Goal: Information Seeking & Learning: Learn about a topic

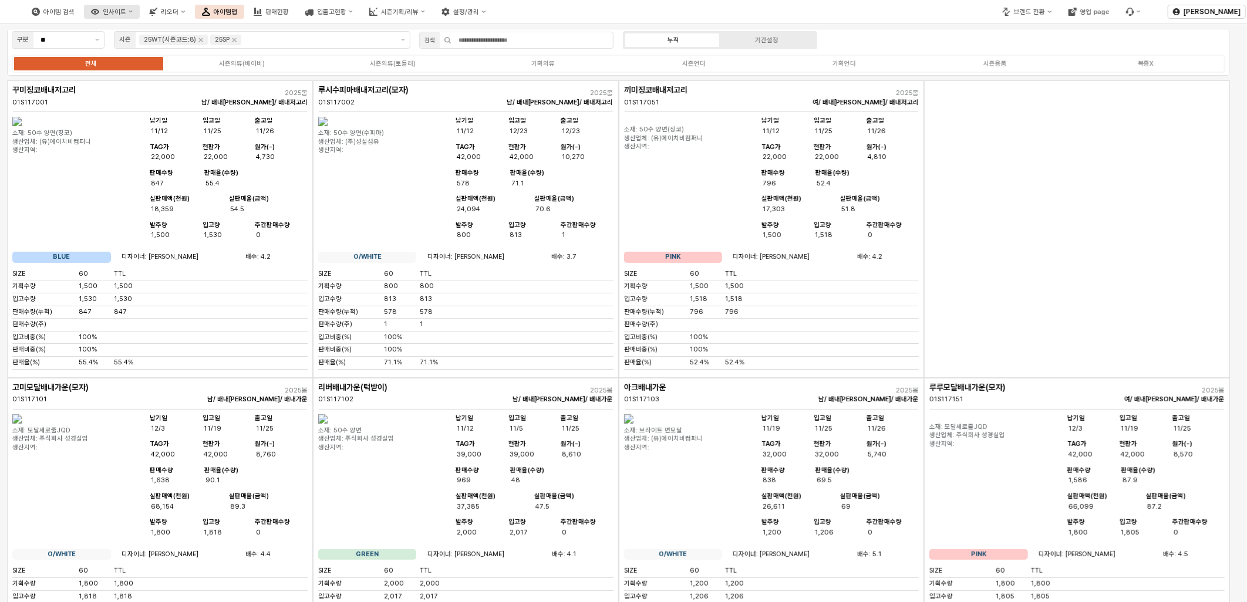
click at [126, 11] on div "인사이트" at bounding box center [114, 12] width 23 height 8
click at [166, 89] on div "판매율 - 시즌" at bounding box center [172, 90] width 63 height 9
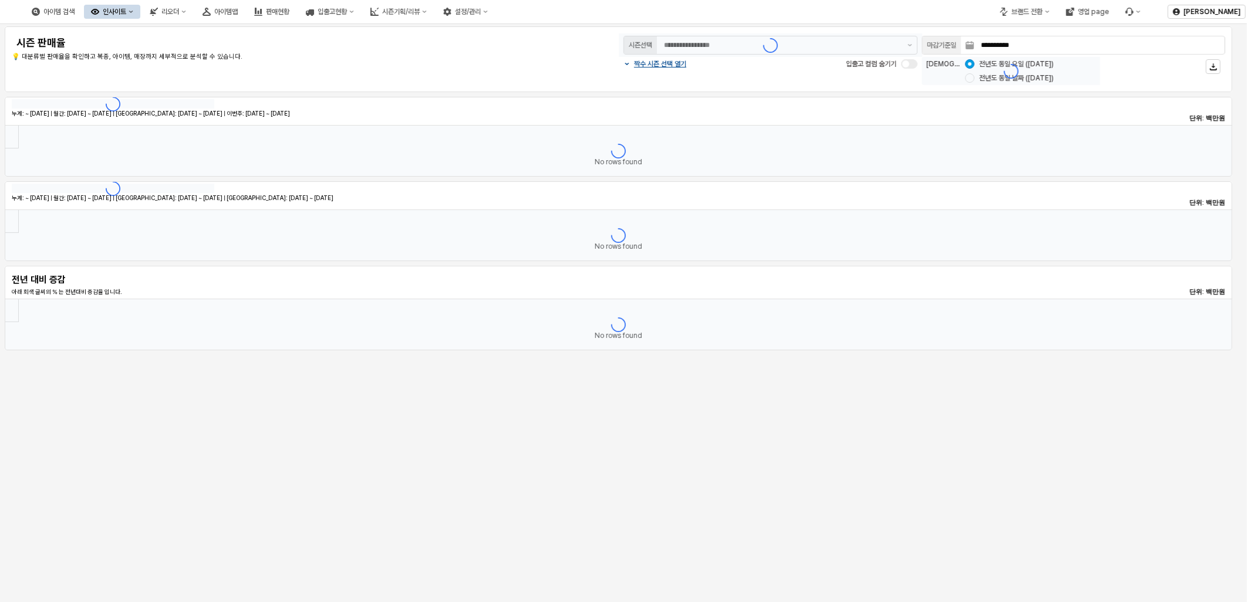
type input "********"
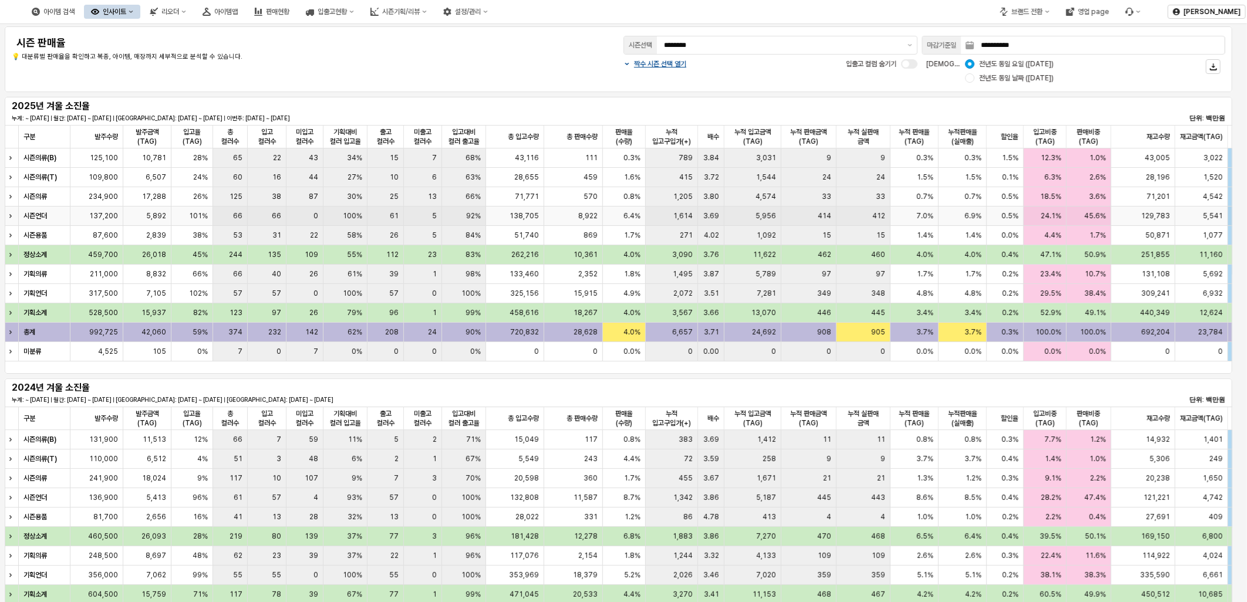
click at [9, 218] on div "Expand row" at bounding box center [12, 216] width 15 height 19
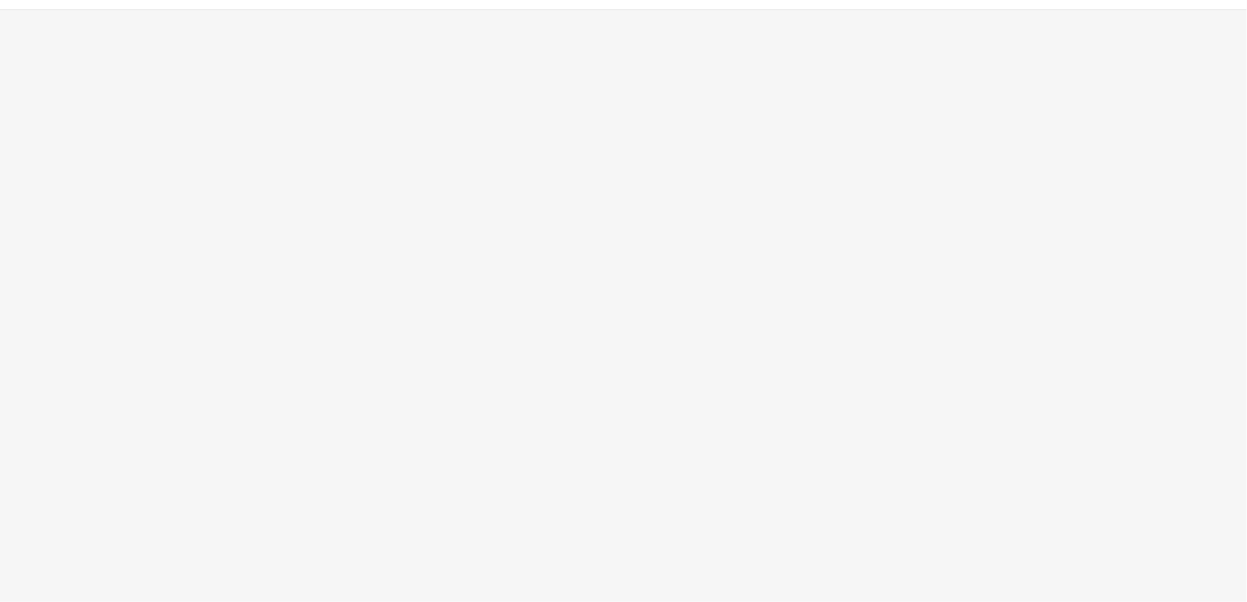
click at [797, 161] on div "App Frame" at bounding box center [623, 306] width 1247 height 593
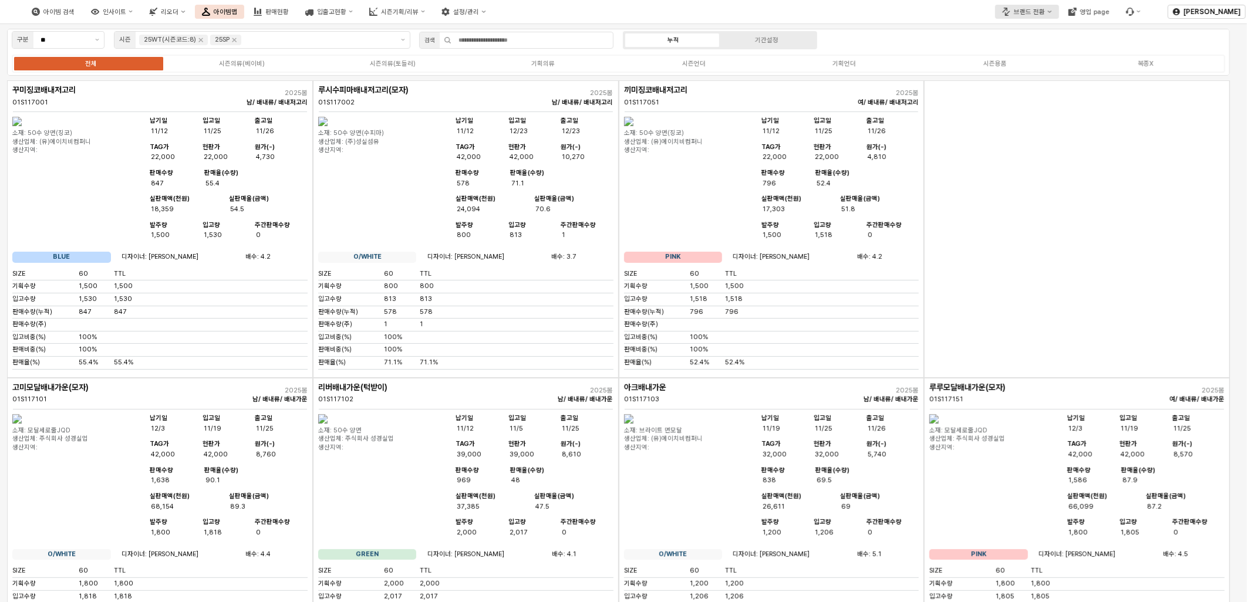
click at [1010, 13] on icon "브랜드 전환" at bounding box center [1006, 12] width 8 height 8
click at [1027, 52] on div "디즈니" at bounding box center [1042, 52] width 72 height 9
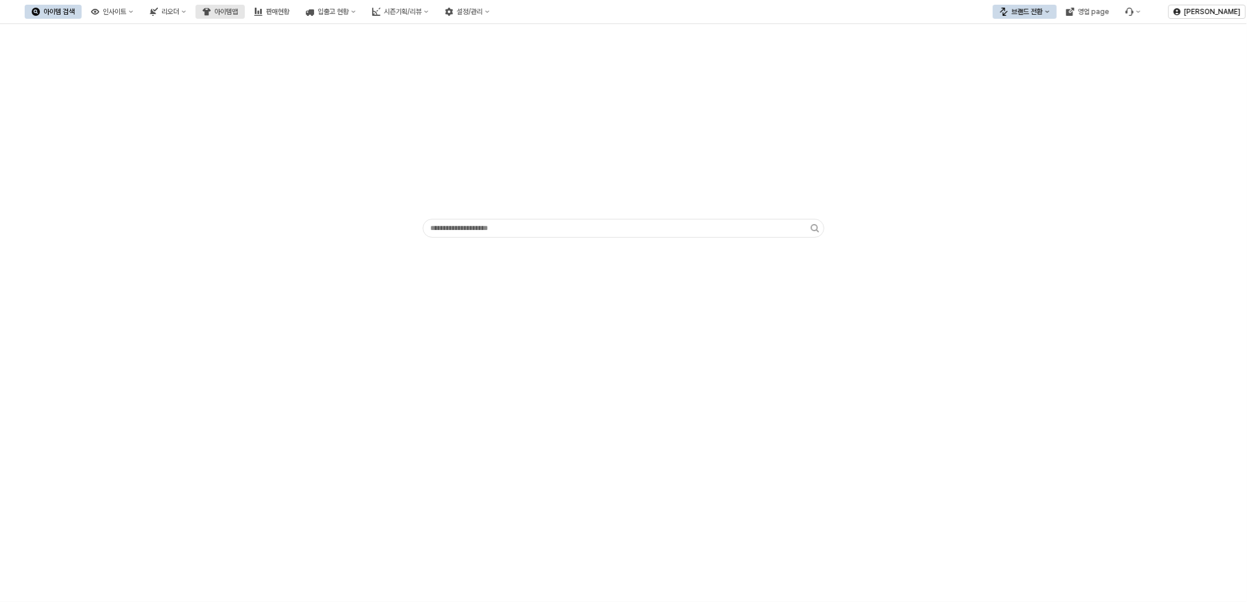
click at [238, 13] on div "아이템맵" at bounding box center [225, 12] width 23 height 8
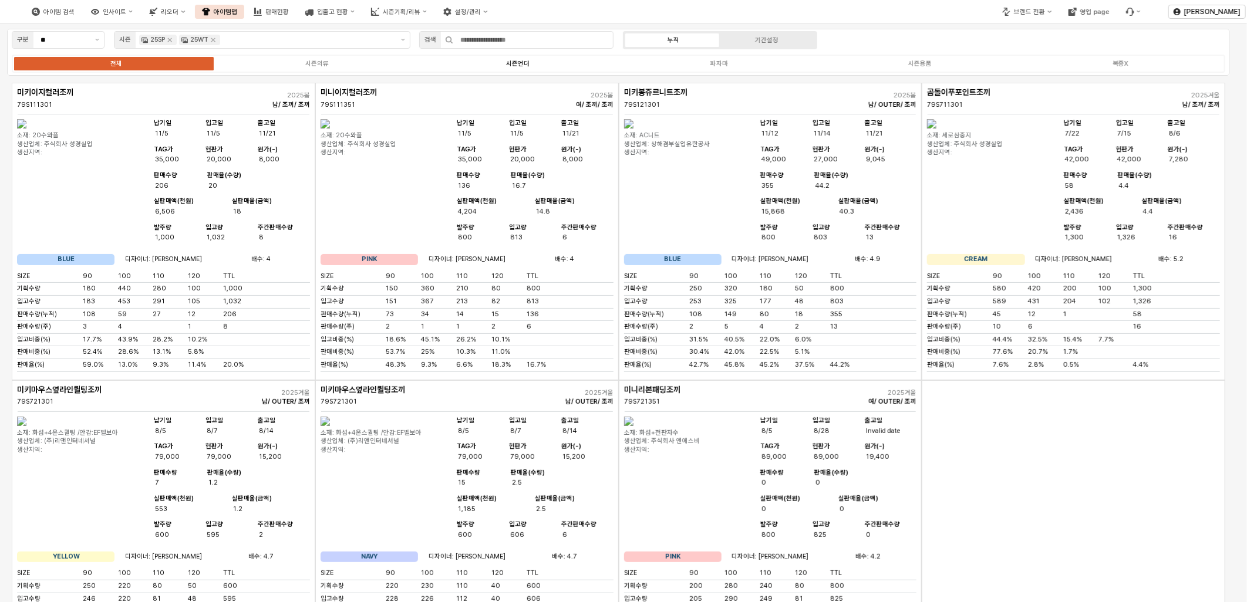
click at [541, 59] on label "시즌언더" at bounding box center [517, 64] width 201 height 10
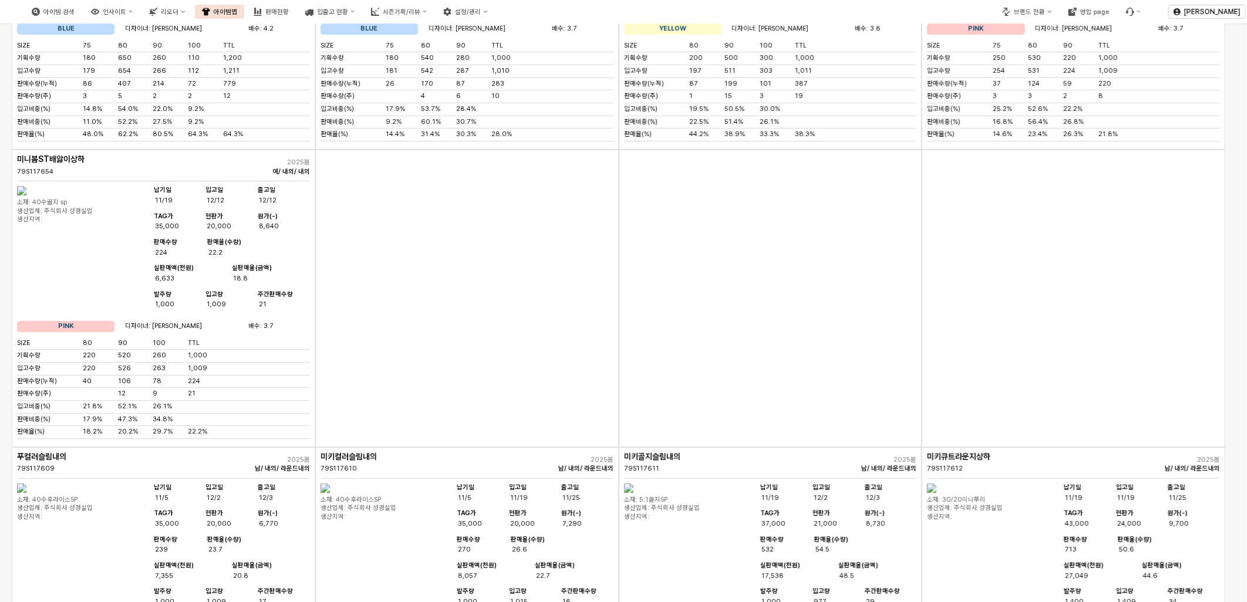
scroll to position [2609, 0]
drag, startPoint x: 73, startPoint y: 281, endPoint x: 580, endPoint y: 302, distance: 507.2
click at [580, 302] on div "미키이지컬러조끼 79S111301 2025봄 남/ 조끼/ 조끼 소재: 20수와플 생산업체: 주식회사 성경실업 생산지역: 납기일 11/5 입고[…" at bounding box center [619, 3] width 1214 height 5058
drag, startPoint x: 580, startPoint y: 302, endPoint x: 542, endPoint y: 389, distance: 94.9
click at [542, 389] on div "App Frame" at bounding box center [467, 300] width 304 height 298
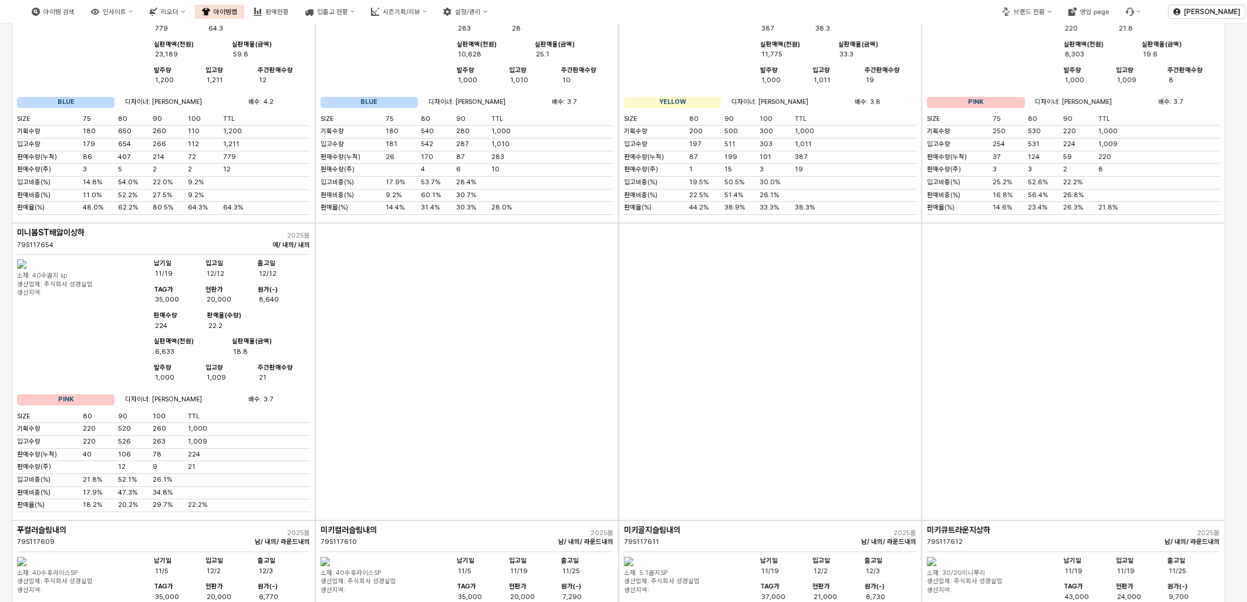
scroll to position [2544, 0]
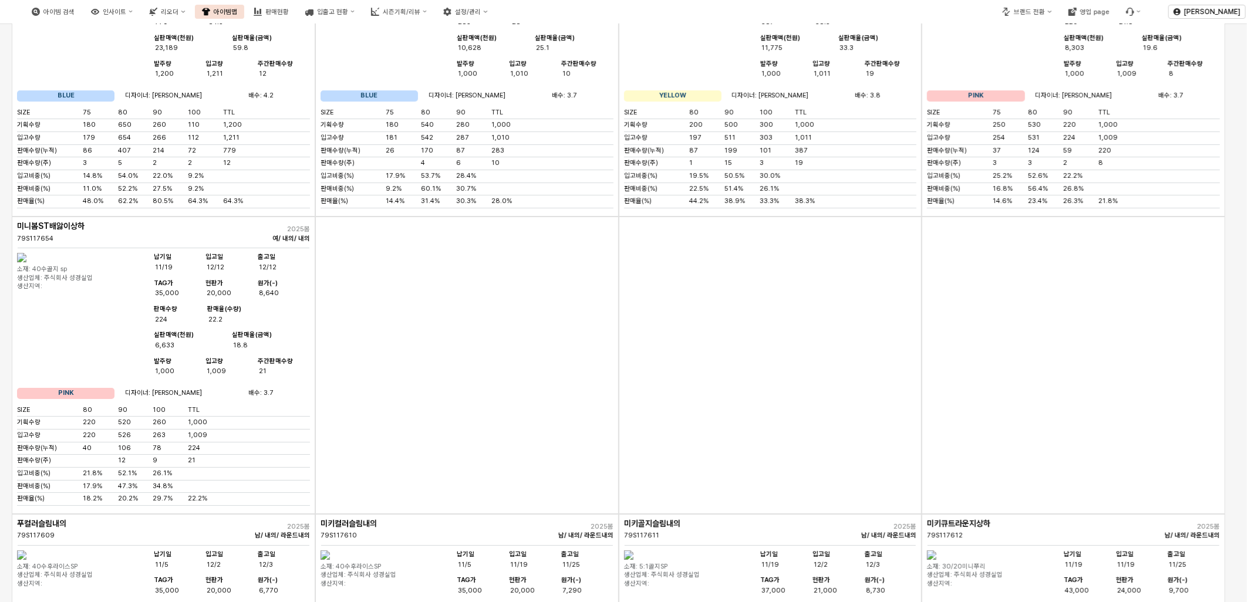
drag, startPoint x: 89, startPoint y: 406, endPoint x: 200, endPoint y: 410, distance: 110.5
click at [200, 181] on div "입고비중(%) 14.8% 54.0% 22.0% 9.2%" at bounding box center [163, 176] width 293 height 9
click at [122, 410] on div "아이템 검색 인사이트 리오더 아이템맵 판매현황 입출고 현황 시즌기획/리뷰 설정/관리 브랜드 전환 영업 page 홍진수 구분 ** 시즌 25SP…" at bounding box center [623, 301] width 1247 height 602
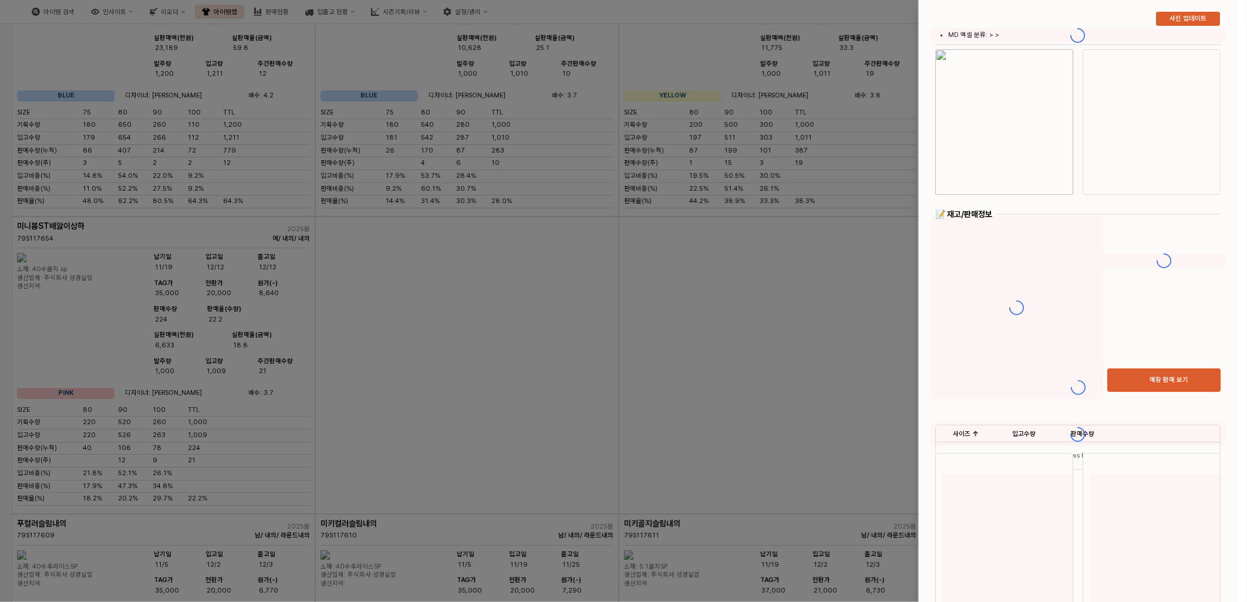
click at [157, 404] on div at bounding box center [623, 301] width 1247 height 602
click at [213, 404] on div at bounding box center [623, 301] width 1247 height 602
click at [488, 467] on div at bounding box center [623, 301] width 1247 height 602
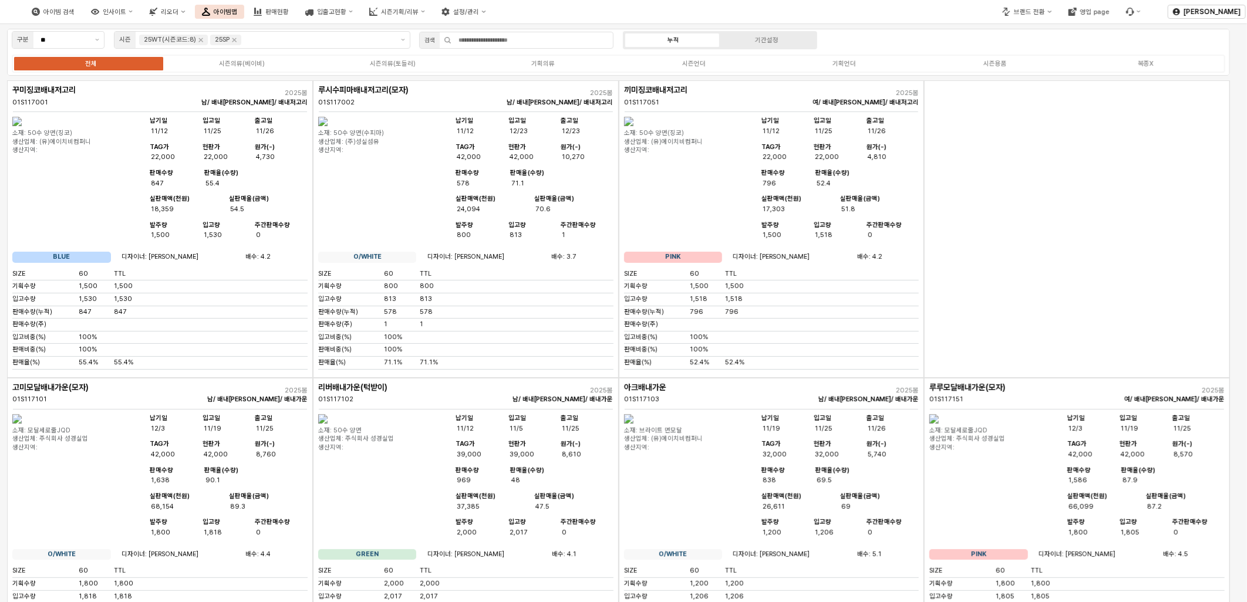
click at [1029, 143] on div "App Frame" at bounding box center [1077, 229] width 306 height 298
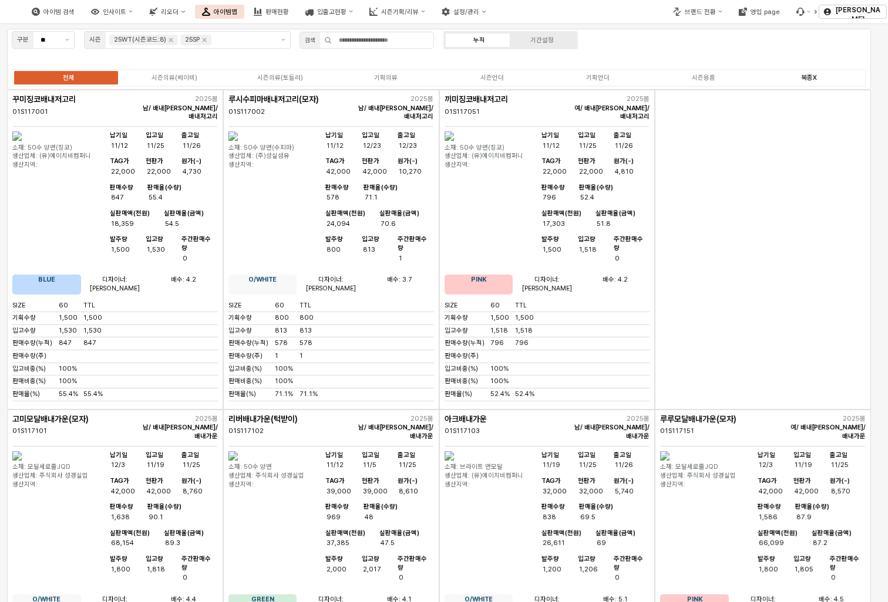
click at [796, 73] on div "전체 시즌의류(베이비) 시즌의류(토들러) 기획의류 시즌언더 기획언더 시즌용품 복종X" at bounding box center [439, 78] width 854 height 19
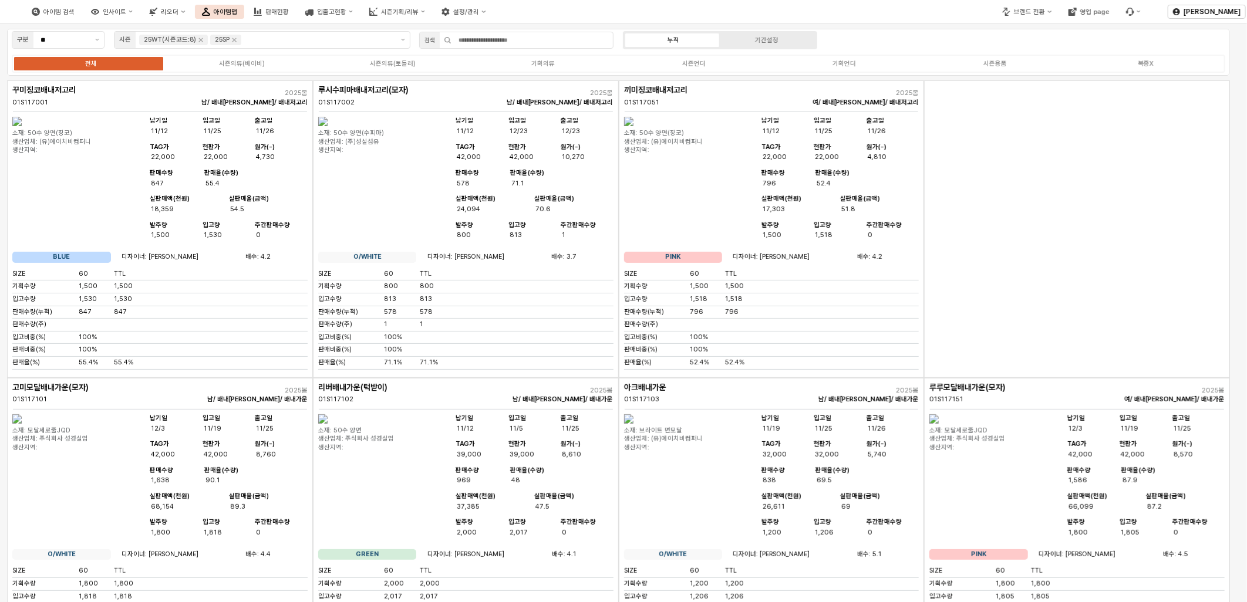
click at [634, 126] on img "App Frame" at bounding box center [628, 121] width 9 height 9
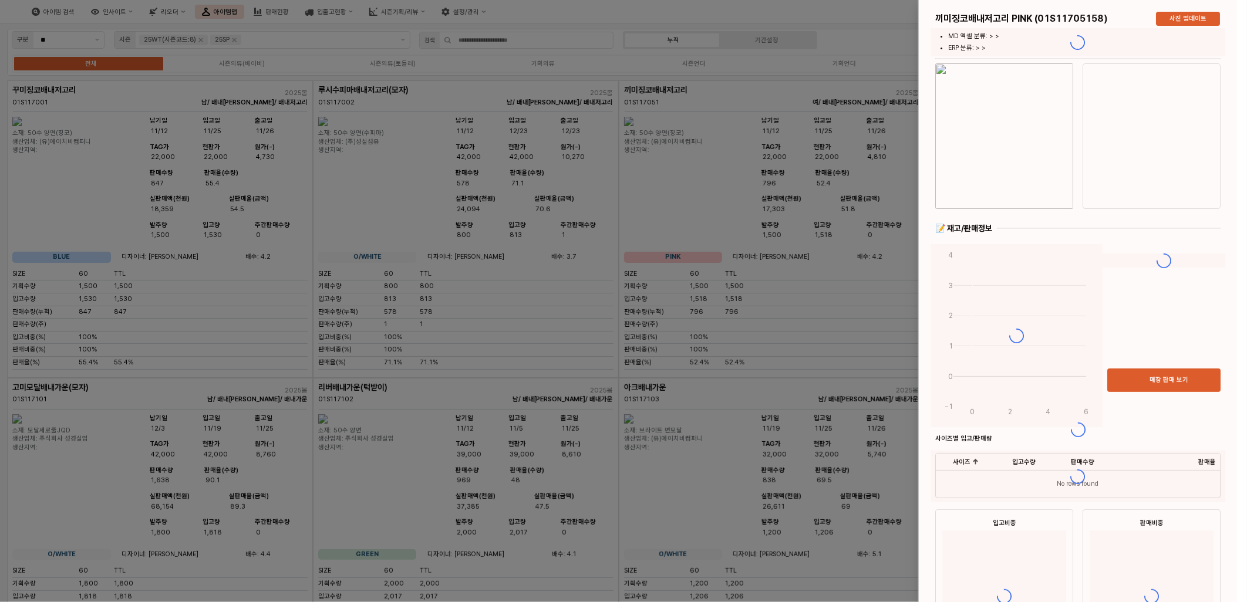
click at [599, 308] on div at bounding box center [623, 301] width 1247 height 602
